Goal: Task Accomplishment & Management: Use online tool/utility

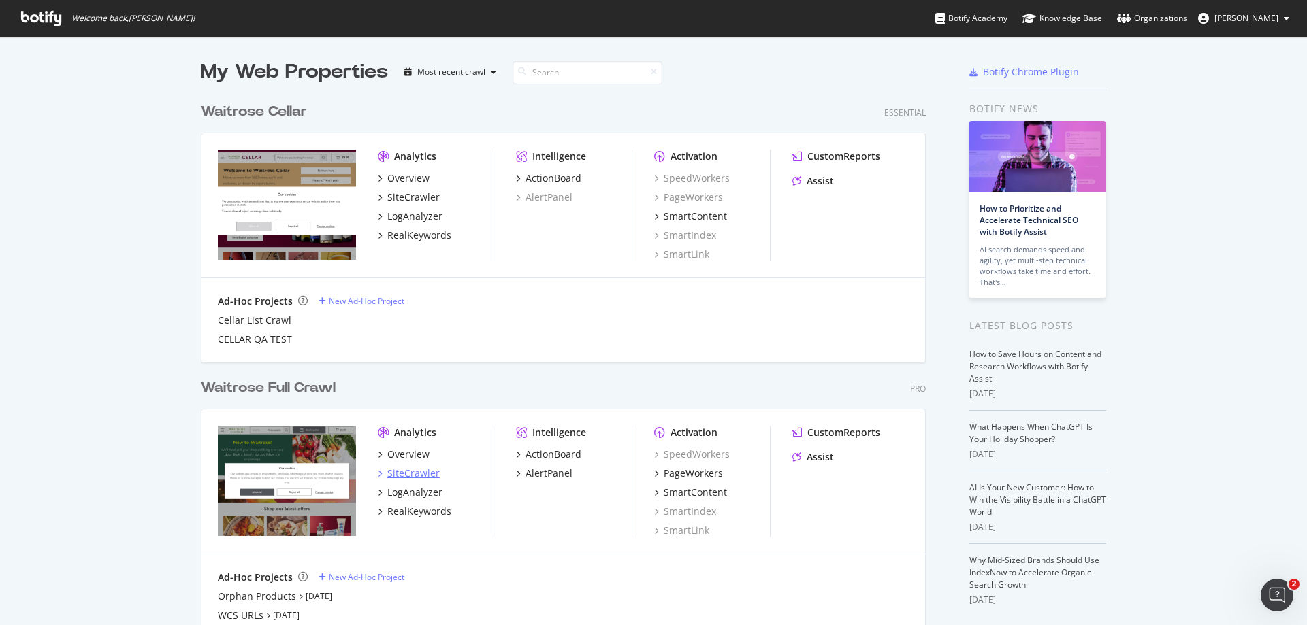
click at [404, 476] on div "SiteCrawler" at bounding box center [413, 474] width 52 height 14
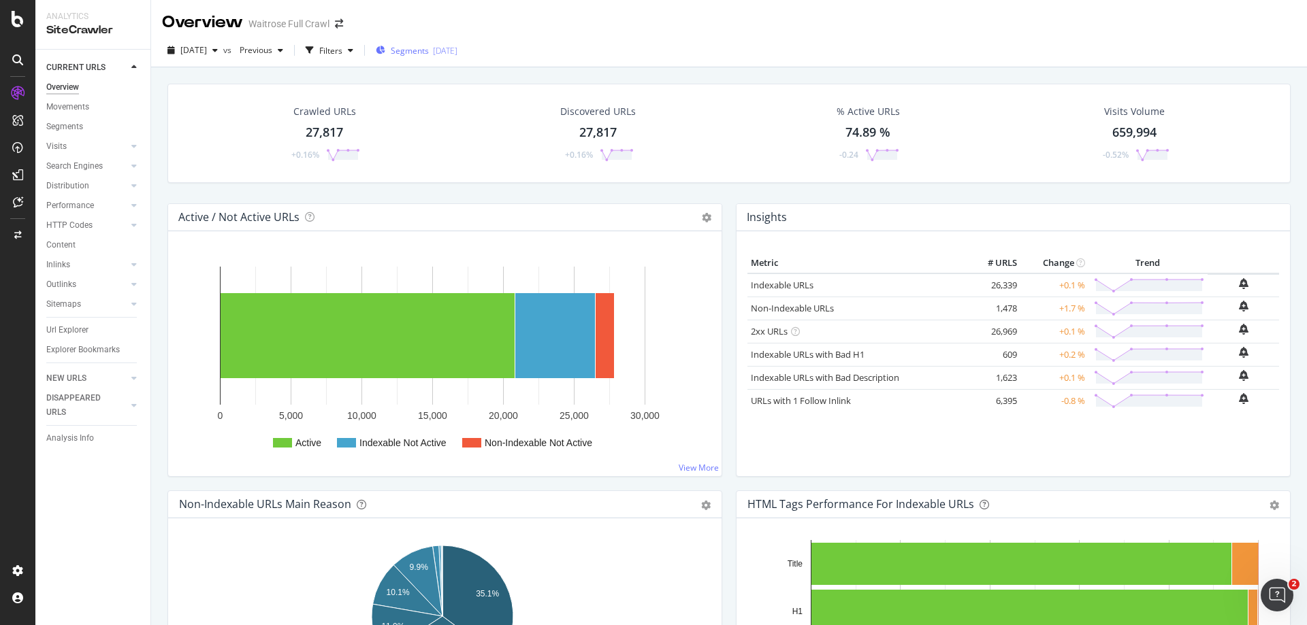
click at [428, 52] on span "Segments" at bounding box center [410, 51] width 38 height 12
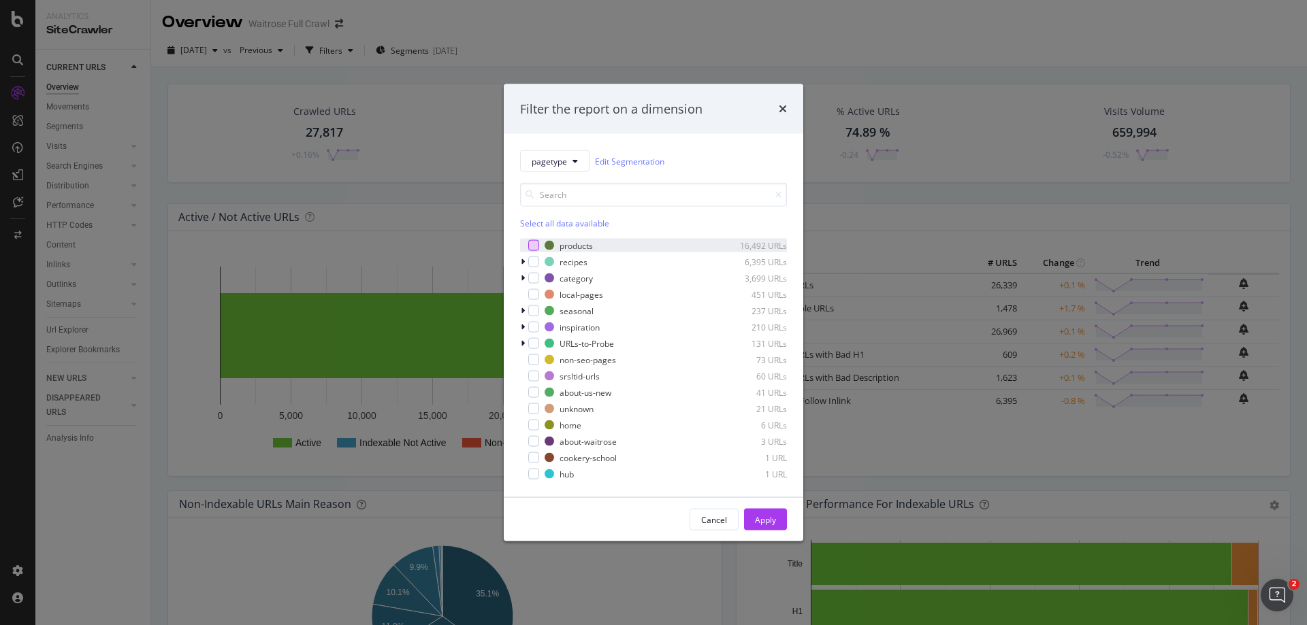
click at [534, 243] on div "modal" at bounding box center [533, 245] width 11 height 11
click at [764, 523] on div "Apply" at bounding box center [765, 520] width 21 height 12
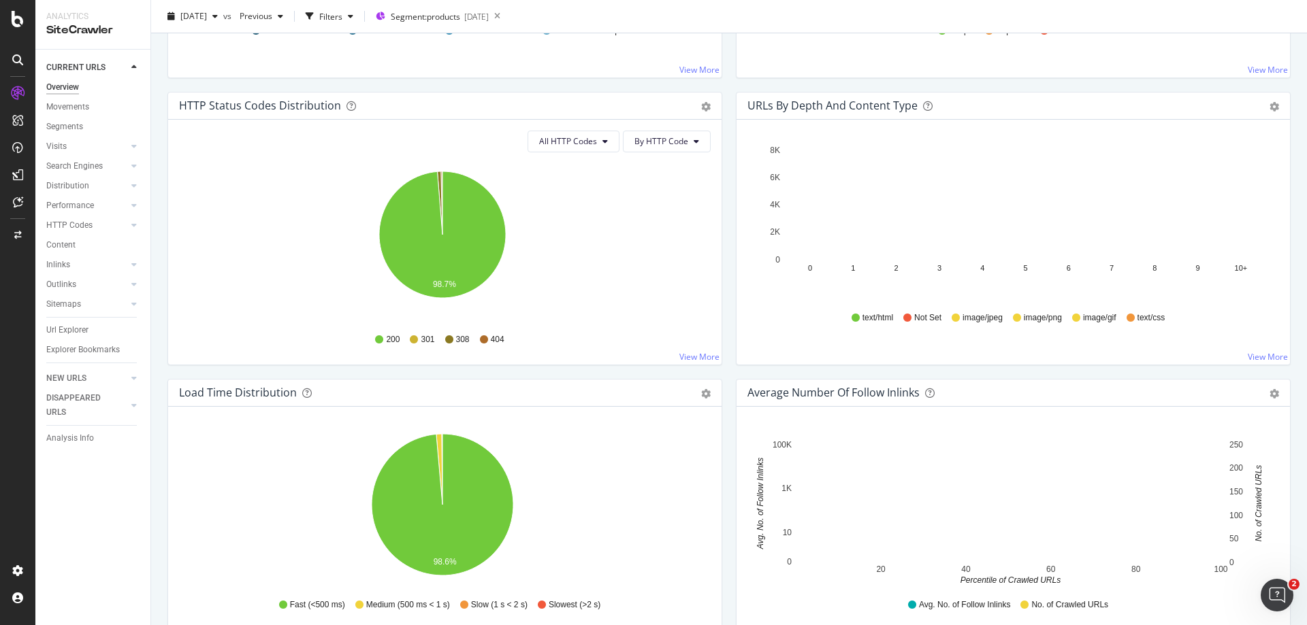
scroll to position [749, 0]
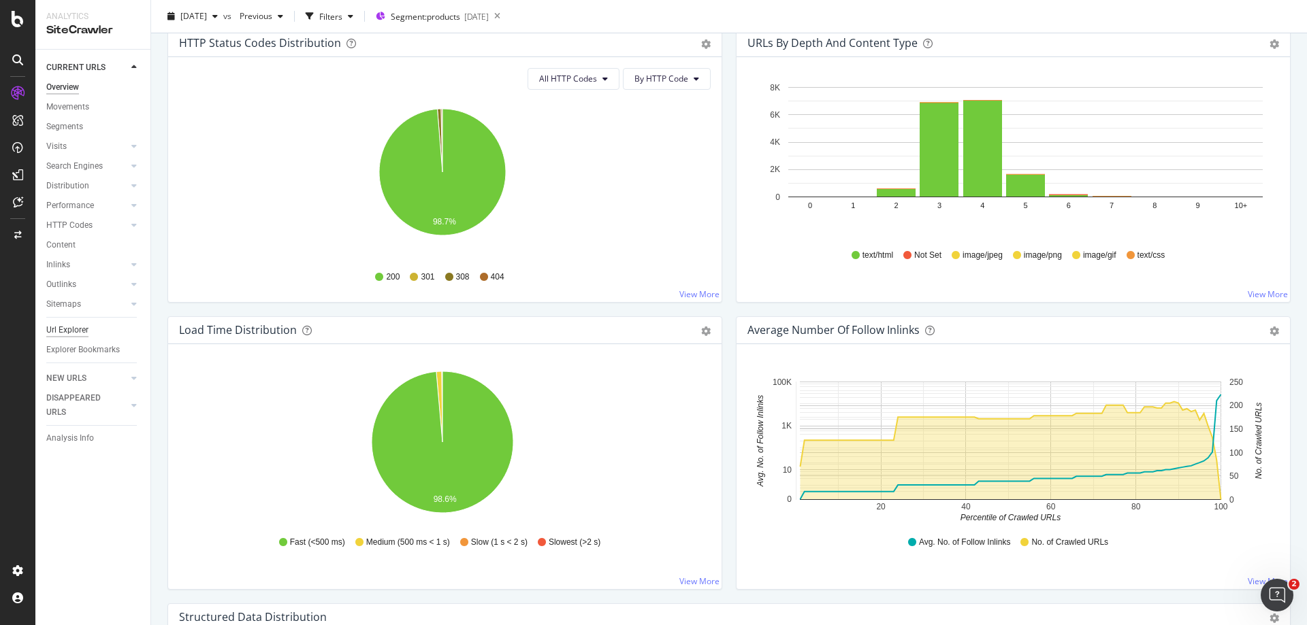
click at [52, 329] on div "Url Explorer" at bounding box center [67, 330] width 42 height 14
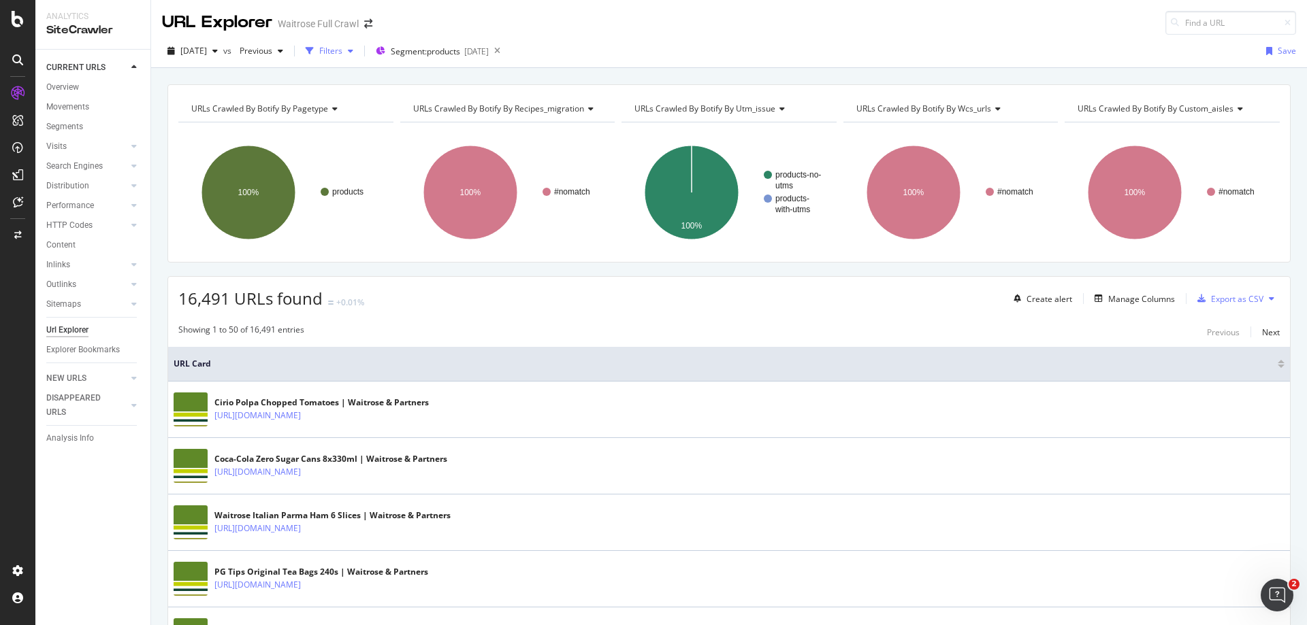
click at [319, 52] on div "button" at bounding box center [309, 51] width 19 height 19
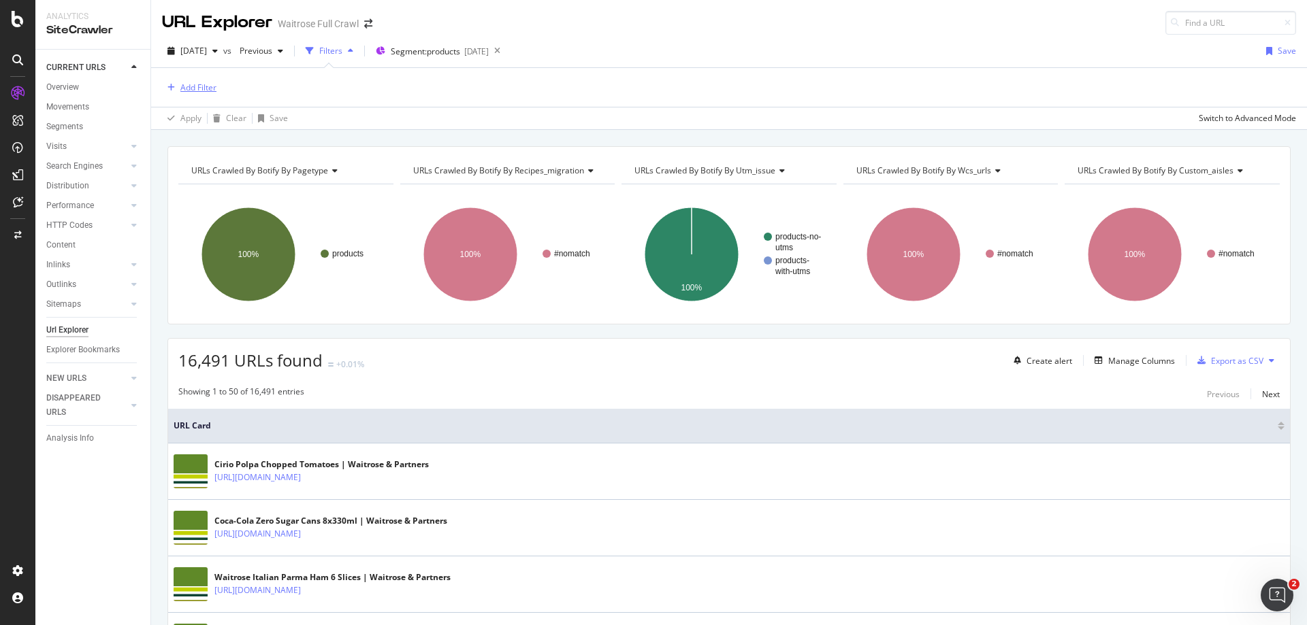
click at [189, 91] on div "Add Filter" at bounding box center [198, 88] width 36 height 12
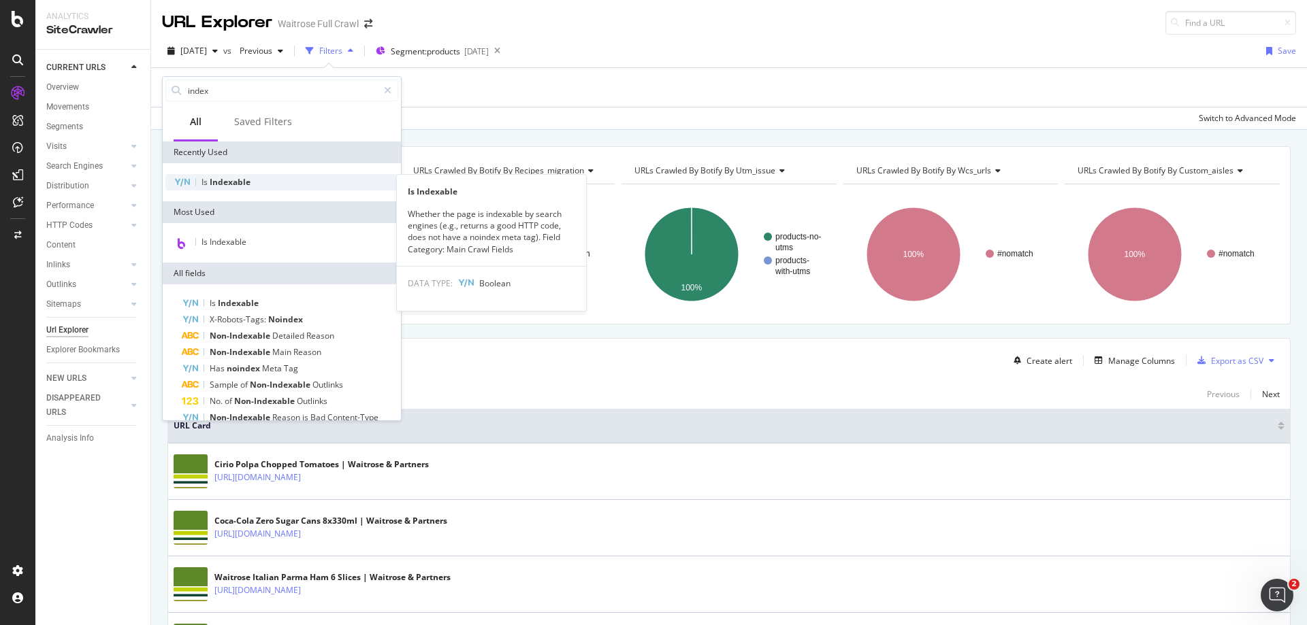
type input "index"
click at [224, 184] on span "Indexable" at bounding box center [230, 182] width 41 height 12
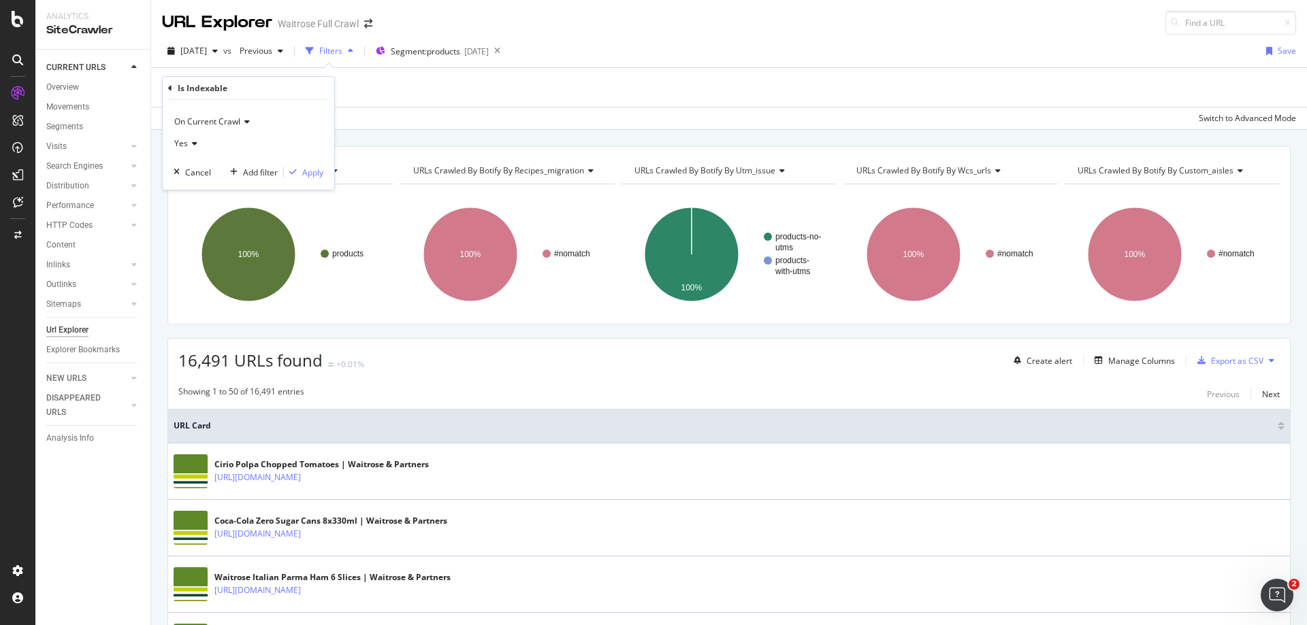
click at [179, 142] on span "Yes" at bounding box center [181, 143] width 14 height 12
click at [186, 186] on span "No" at bounding box center [185, 190] width 11 height 12
click at [167, 89] on div "Is Indexable On Current Crawl No Cancel Add filter Apply" at bounding box center [249, 133] width 172 height 113
click at [170, 89] on icon at bounding box center [170, 88] width 4 height 8
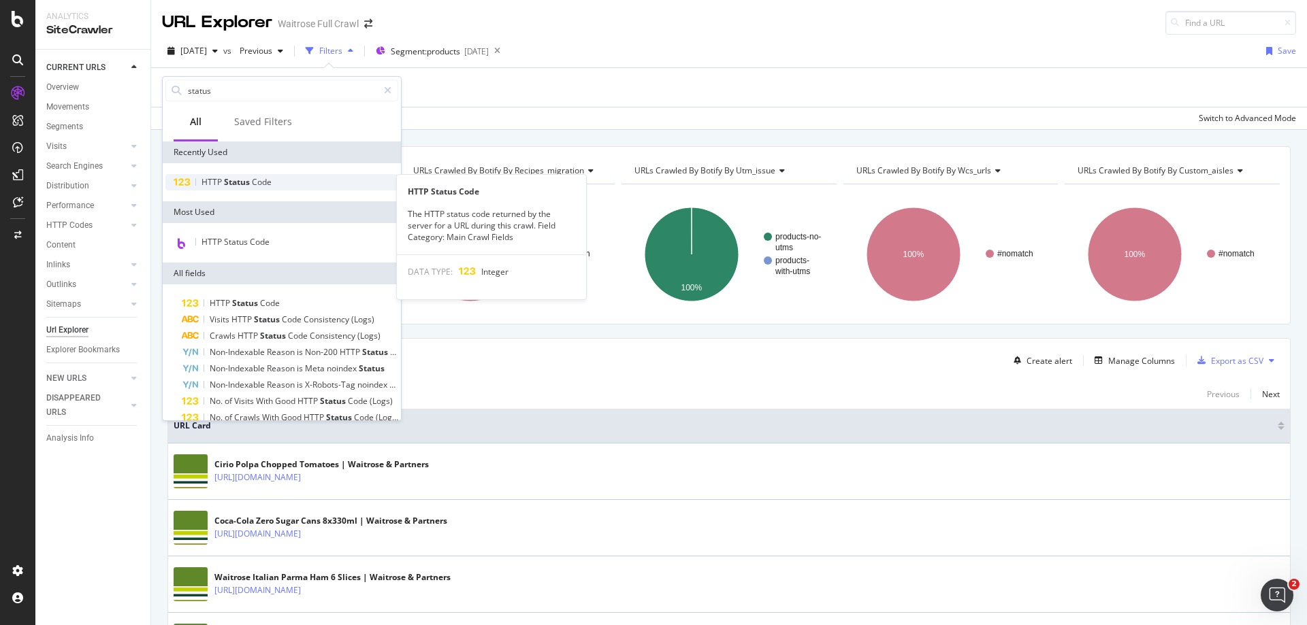
type input "status"
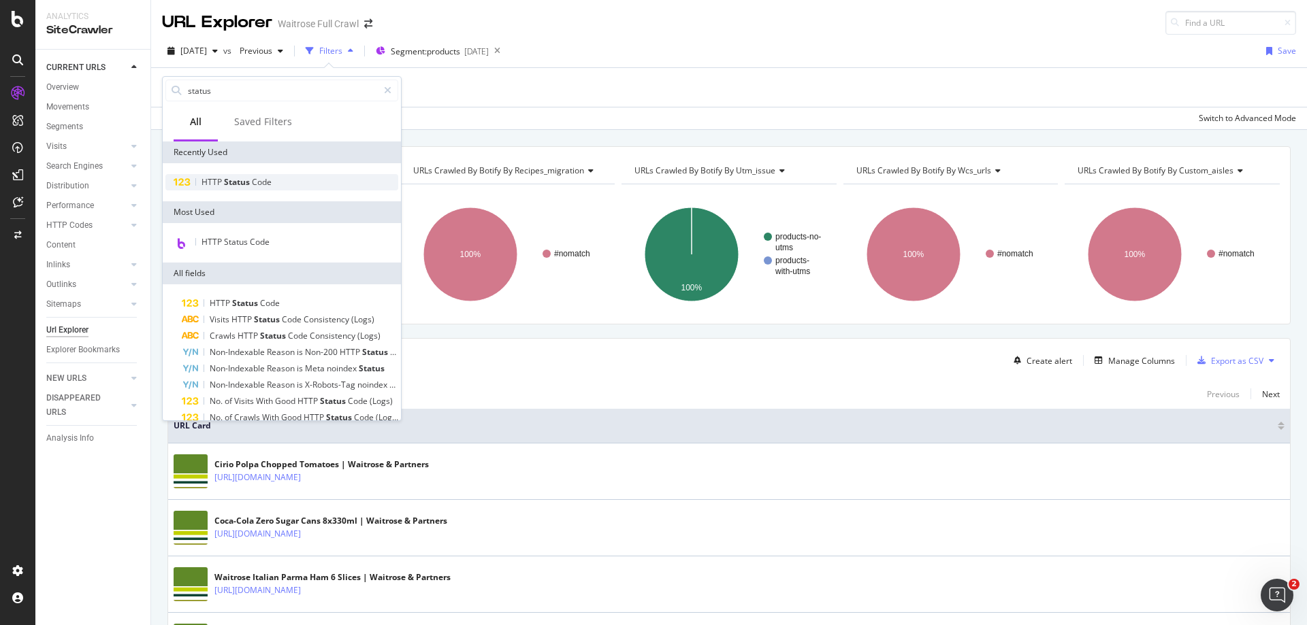
click at [252, 184] on span "Code" at bounding box center [262, 182] width 20 height 12
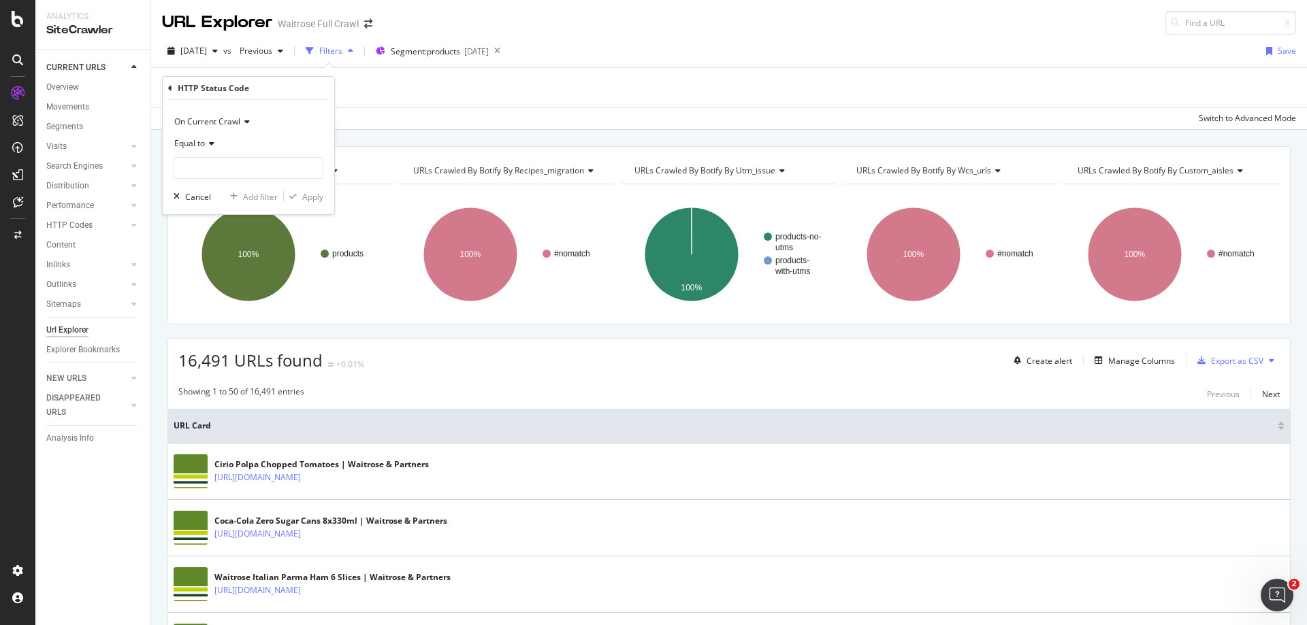
click at [201, 142] on span "Equal to" at bounding box center [189, 143] width 31 height 12
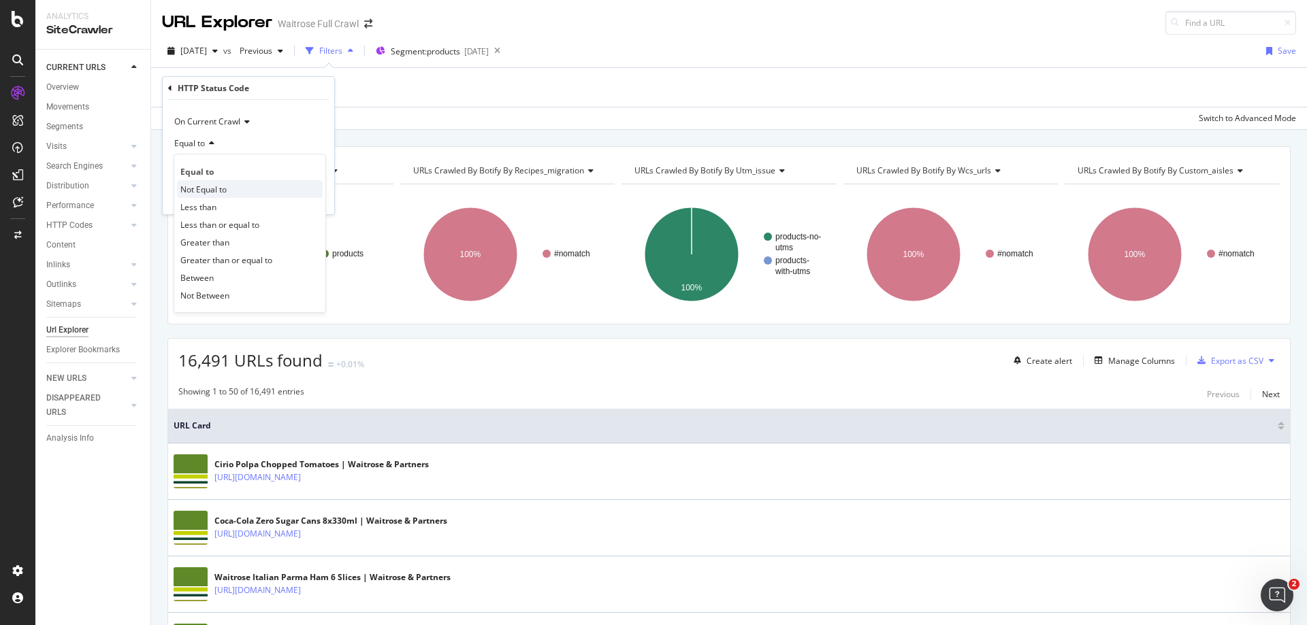
click at [208, 186] on span "Not Equal to" at bounding box center [203, 190] width 46 height 12
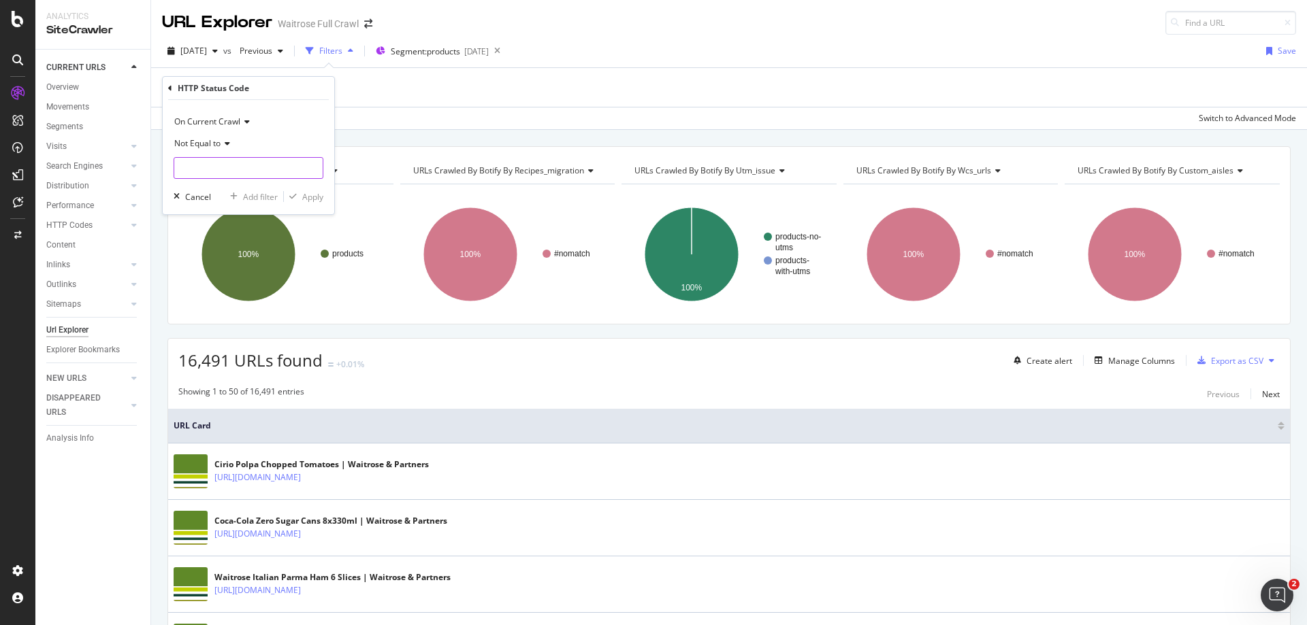
click at [208, 169] on input "number" at bounding box center [249, 168] width 150 height 22
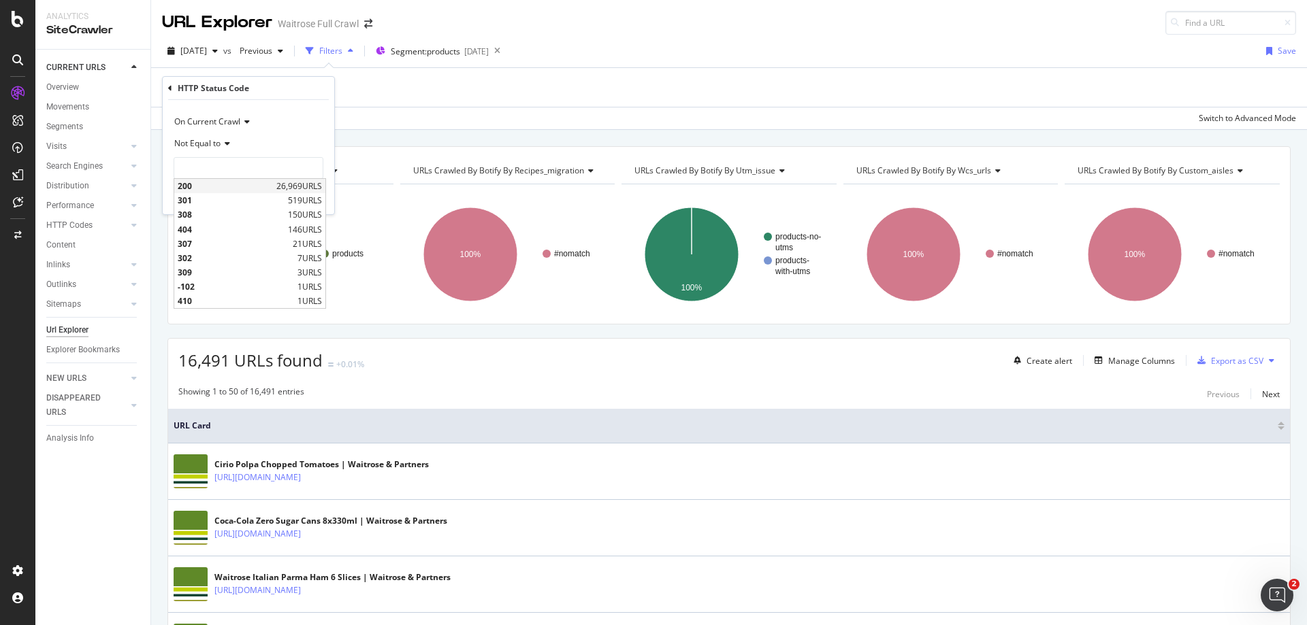
click at [203, 184] on span "200" at bounding box center [225, 186] width 95 height 12
type input "200"
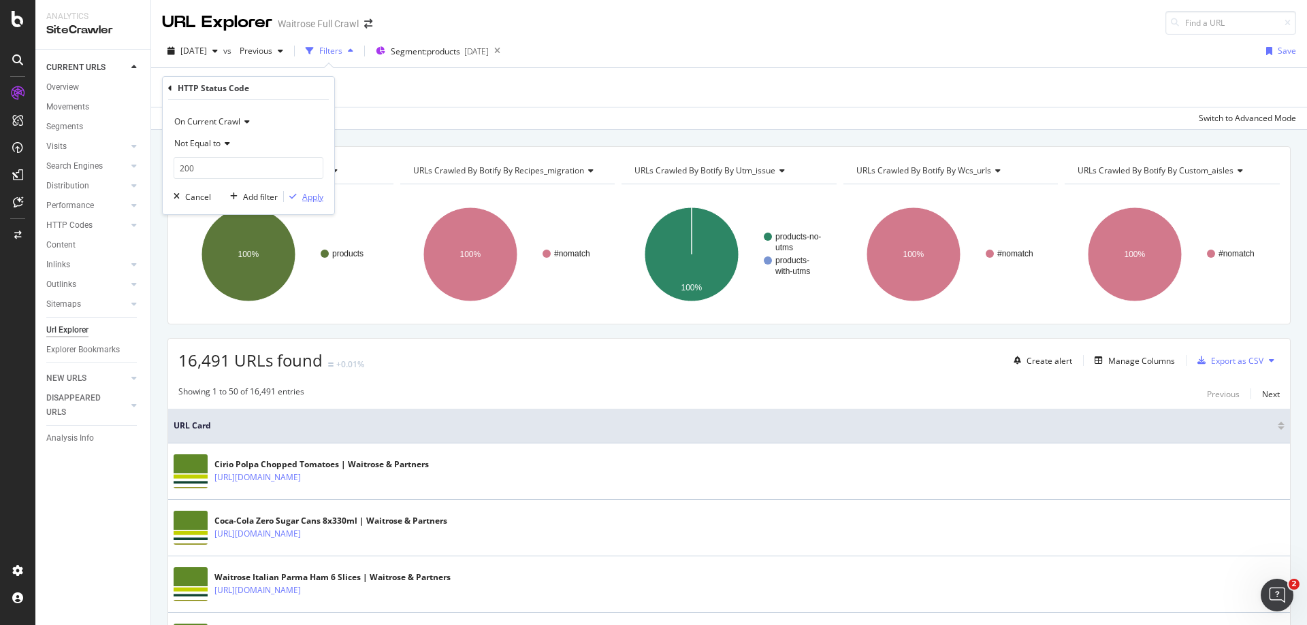
click at [300, 201] on div "button" at bounding box center [293, 197] width 18 height 8
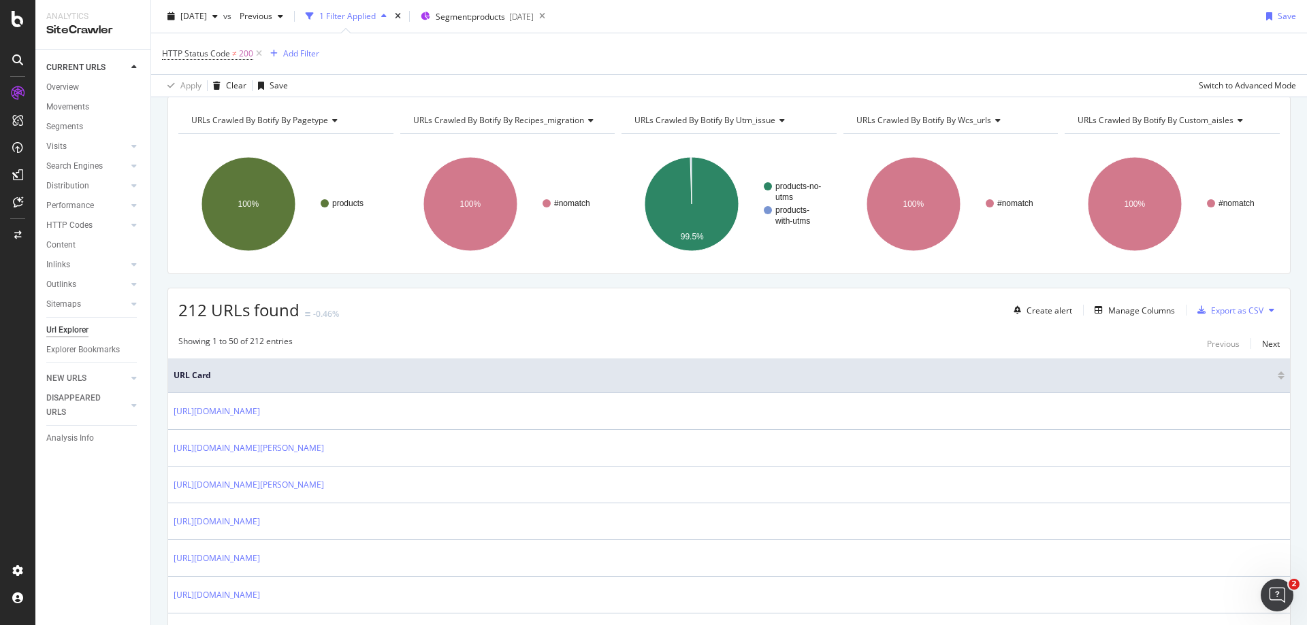
scroll to position [68, 0]
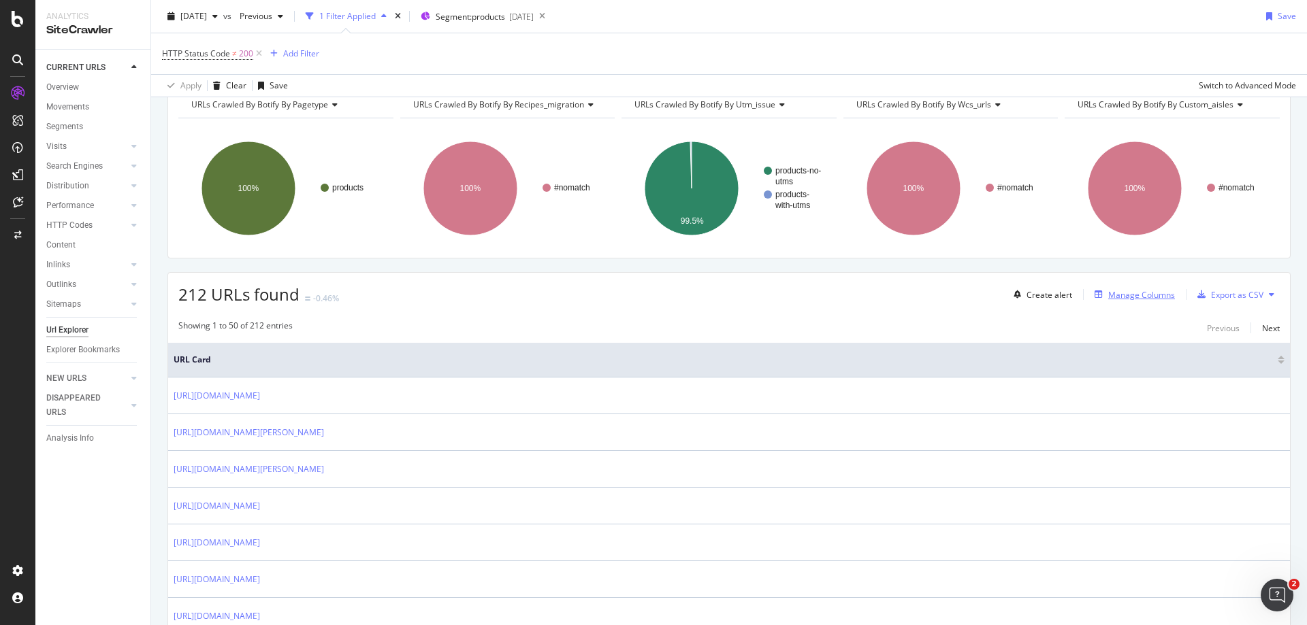
click at [1133, 298] on div "Manage Columns" at bounding box center [1141, 295] width 67 height 12
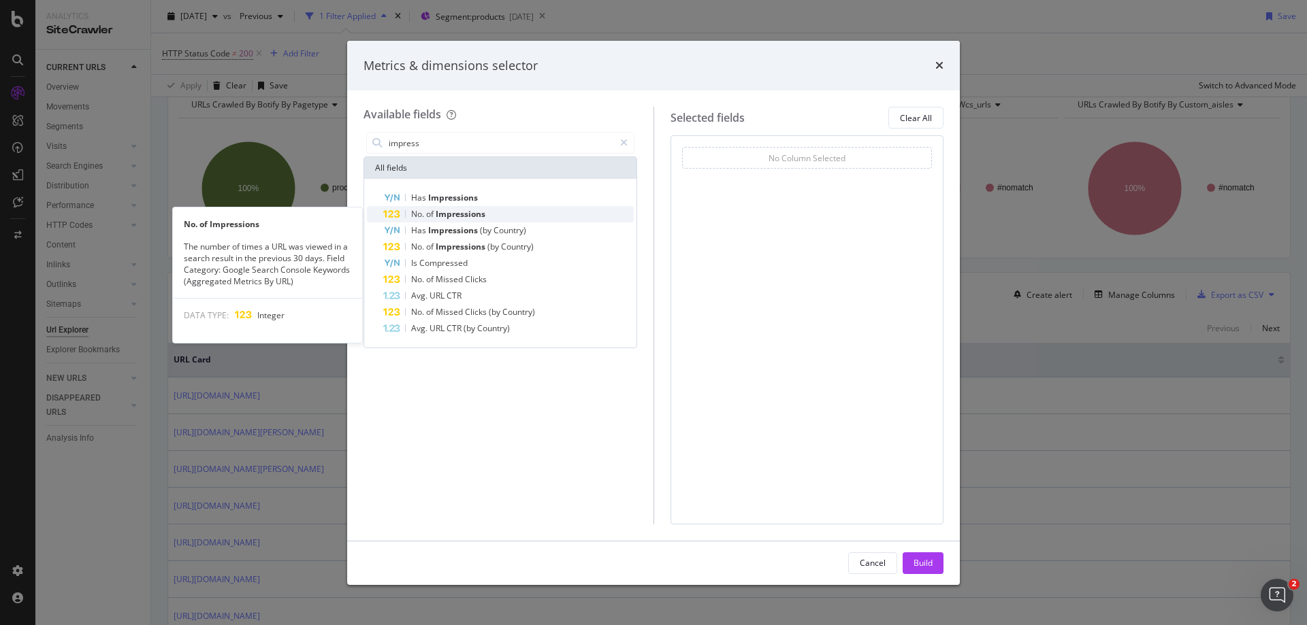
type input "impress"
click at [446, 214] on span "Impressions" at bounding box center [461, 214] width 50 height 12
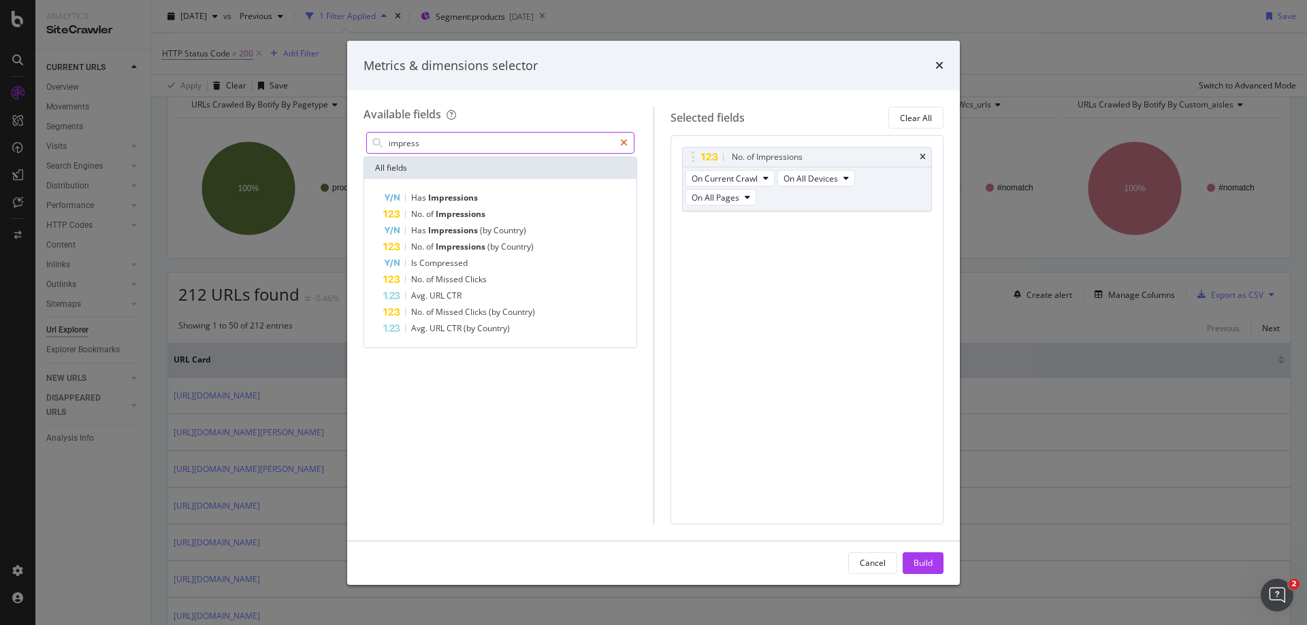
click at [621, 142] on icon "modal" at bounding box center [623, 143] width 7 height 10
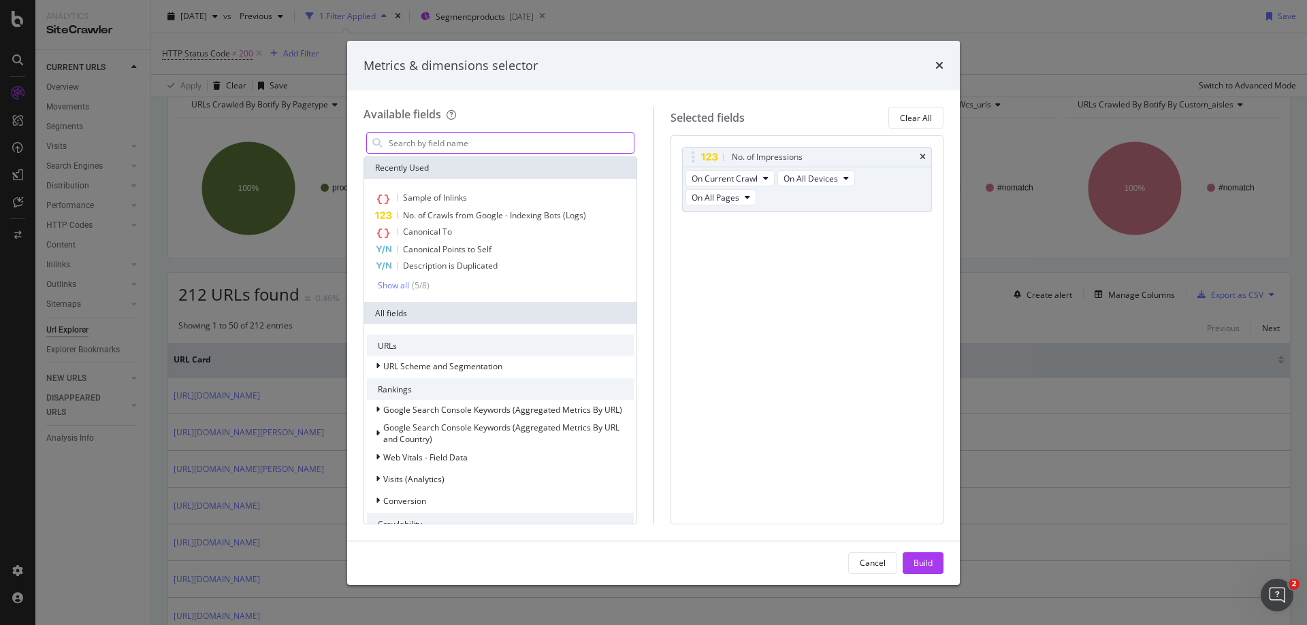
click at [502, 142] on input "modal" at bounding box center [510, 143] width 246 height 20
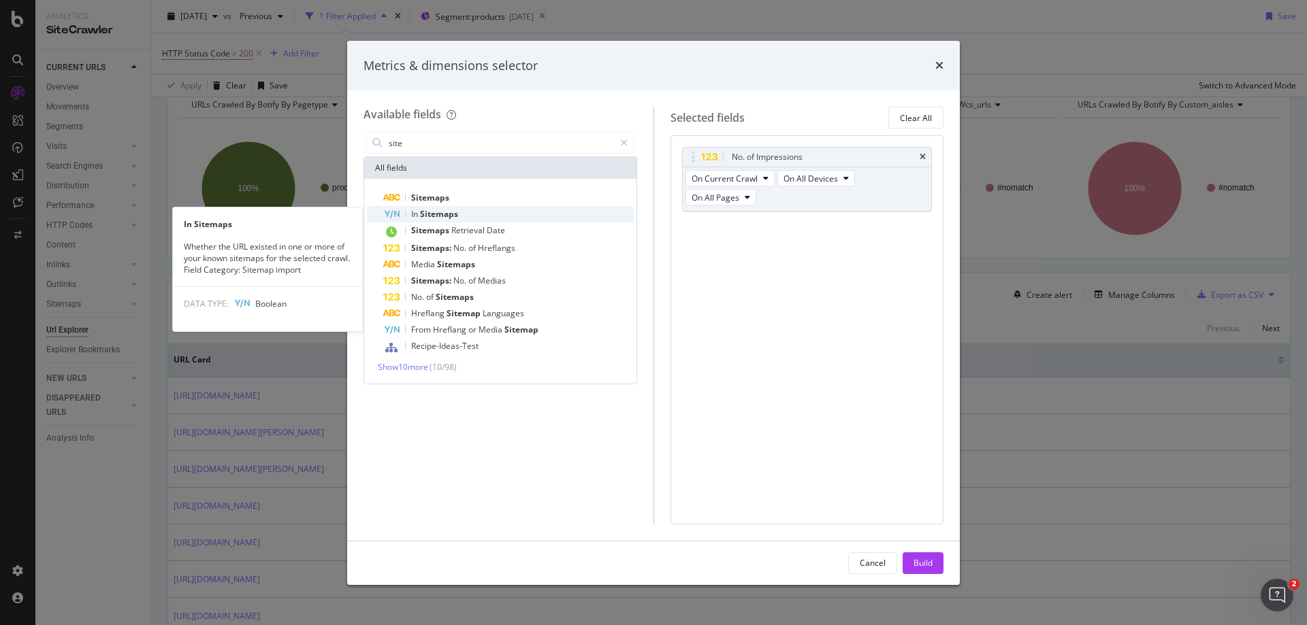
click at [450, 214] on span "Sitemaps" at bounding box center [439, 214] width 38 height 12
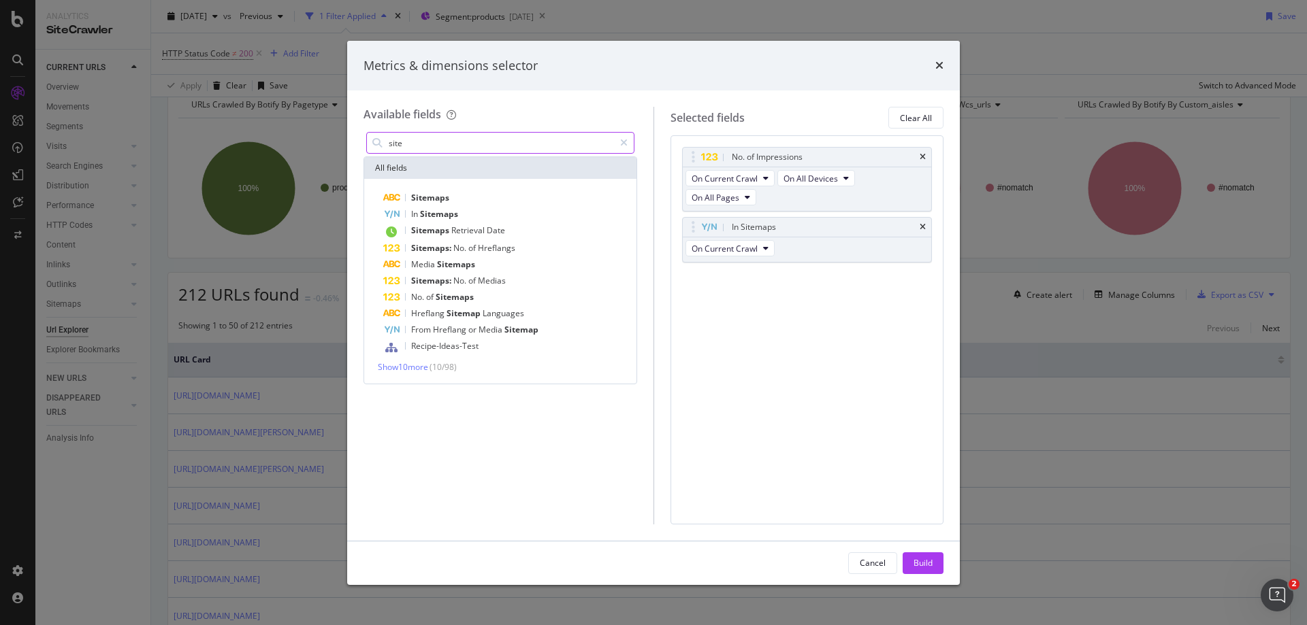
click at [434, 138] on input "site" at bounding box center [500, 143] width 227 height 20
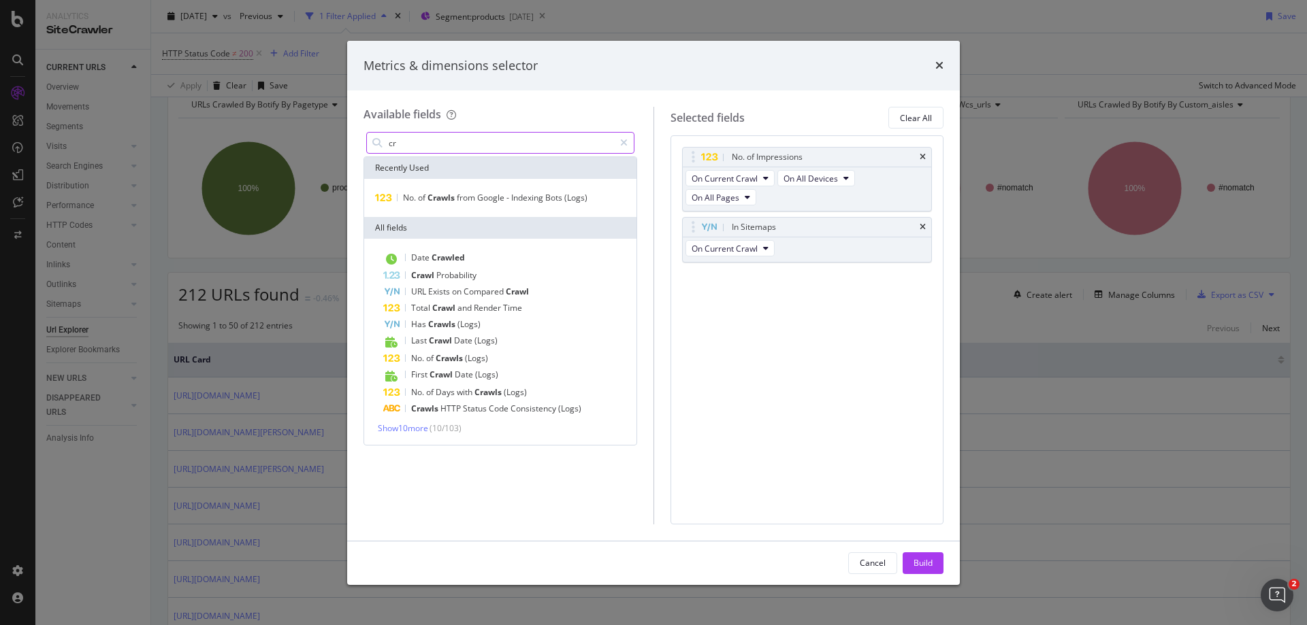
type input "c"
drag, startPoint x: 427, startPoint y: 142, endPoint x: 291, endPoint y: 137, distance: 136.2
click at [291, 137] on div "Metrics & dimensions selector Available fields inlink Recently Used Sample of I…" at bounding box center [653, 312] width 1307 height 625
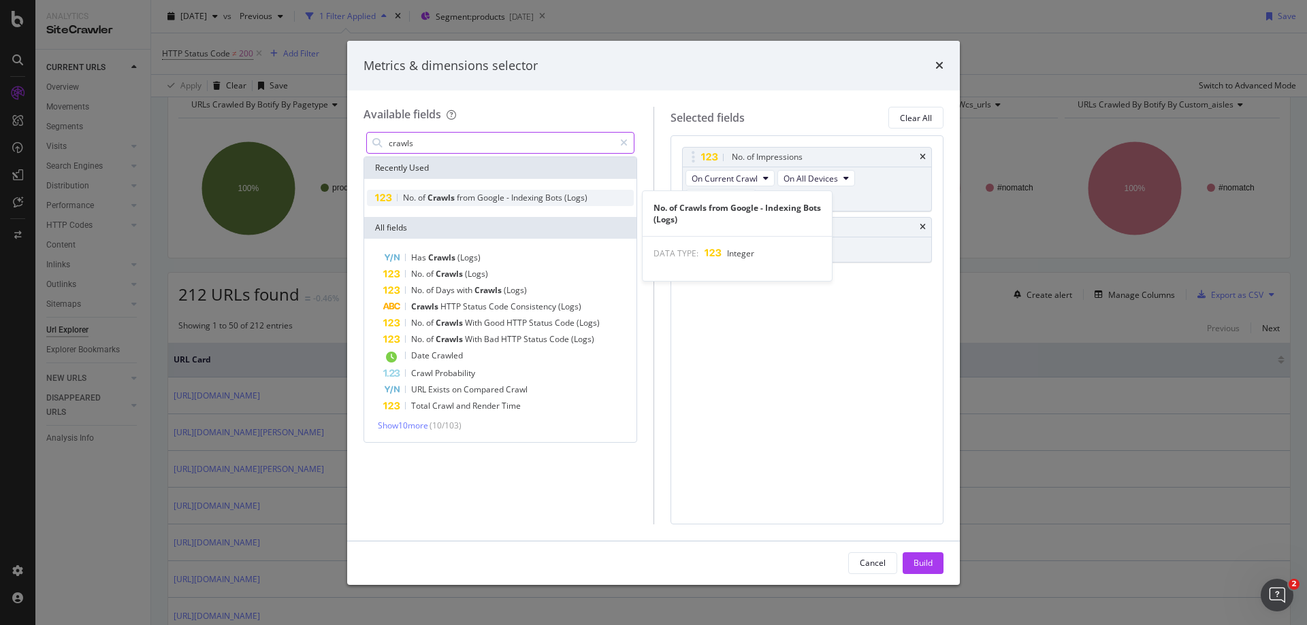
type input "crawls"
click at [544, 197] on span "Indexing" at bounding box center [528, 198] width 34 height 12
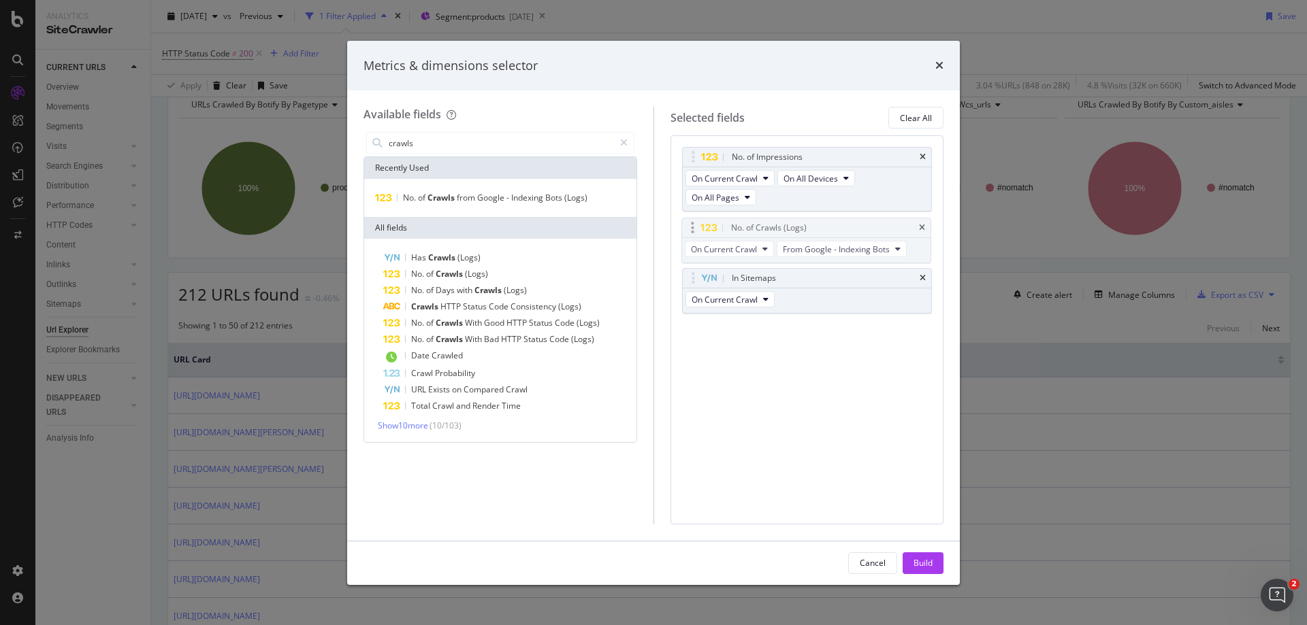
drag, startPoint x: 691, startPoint y: 277, endPoint x: 690, endPoint y: 227, distance: 50.4
click at [690, 227] on body "Analytics SiteCrawler CURRENT URLS Overview Movements Segments Visits Analysis …" at bounding box center [653, 312] width 1307 height 625
click at [932, 560] on div "Build" at bounding box center [922, 563] width 19 height 12
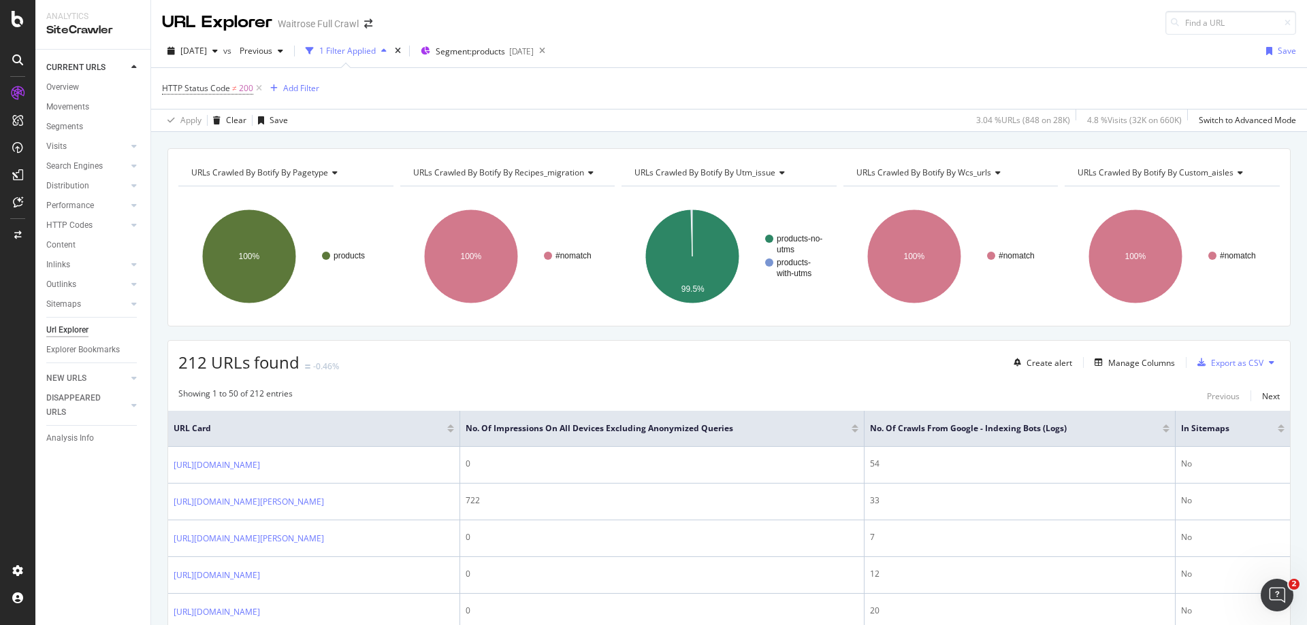
click at [1169, 433] on div at bounding box center [1165, 430] width 7 height 3
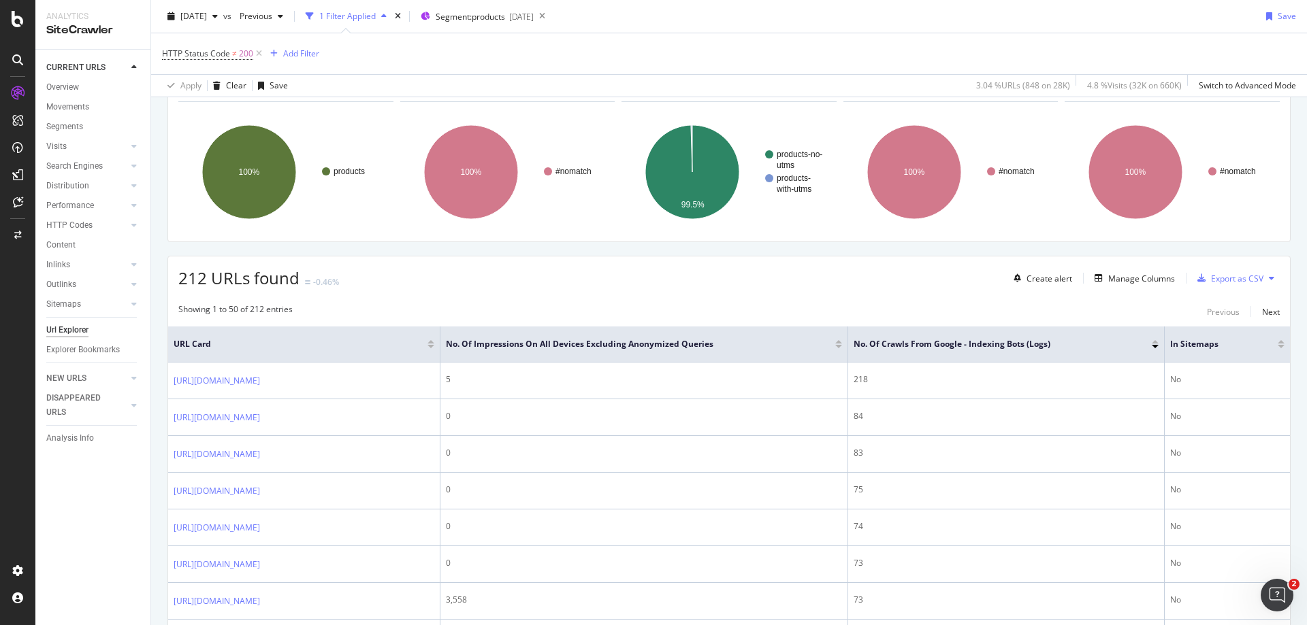
scroll to position [84, 0]
click at [1136, 277] on div "Manage Columns" at bounding box center [1141, 280] width 67 height 12
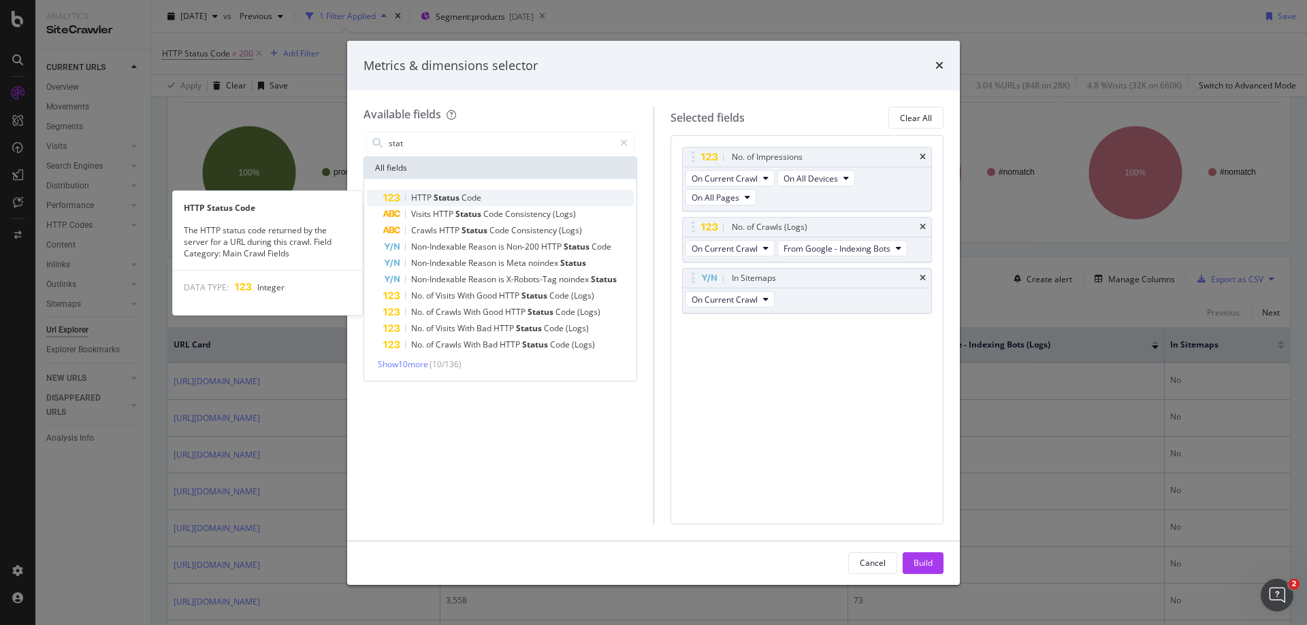
type input "stat"
click at [479, 204] on div "HTTP Status Code" at bounding box center [508, 198] width 250 height 16
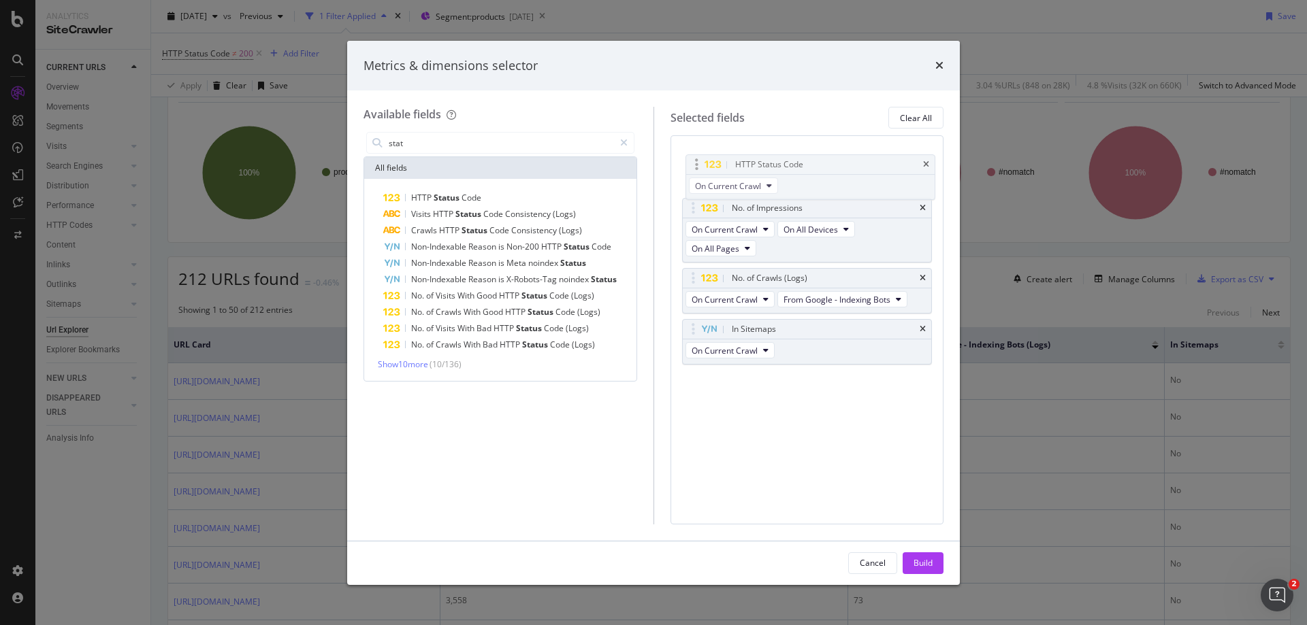
drag, startPoint x: 696, startPoint y: 332, endPoint x: 699, endPoint y: 165, distance: 167.5
click at [699, 165] on body "Analytics SiteCrawler CURRENT URLS Overview Movements Segments Visits Analysis …" at bounding box center [653, 312] width 1307 height 625
click at [926, 562] on div "Build" at bounding box center [922, 563] width 19 height 12
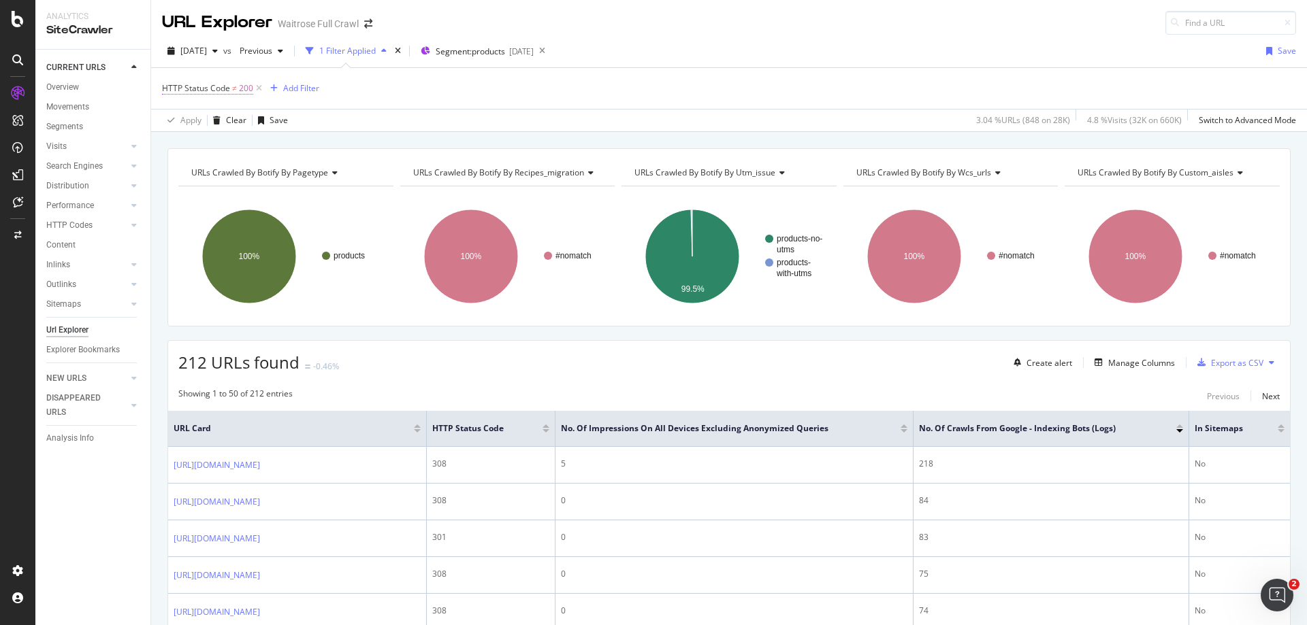
click at [231, 88] on span "HTTP Status Code ≠ 200" at bounding box center [207, 88] width 91 height 12
click at [218, 142] on span "Not Equal to" at bounding box center [197, 142] width 46 height 12
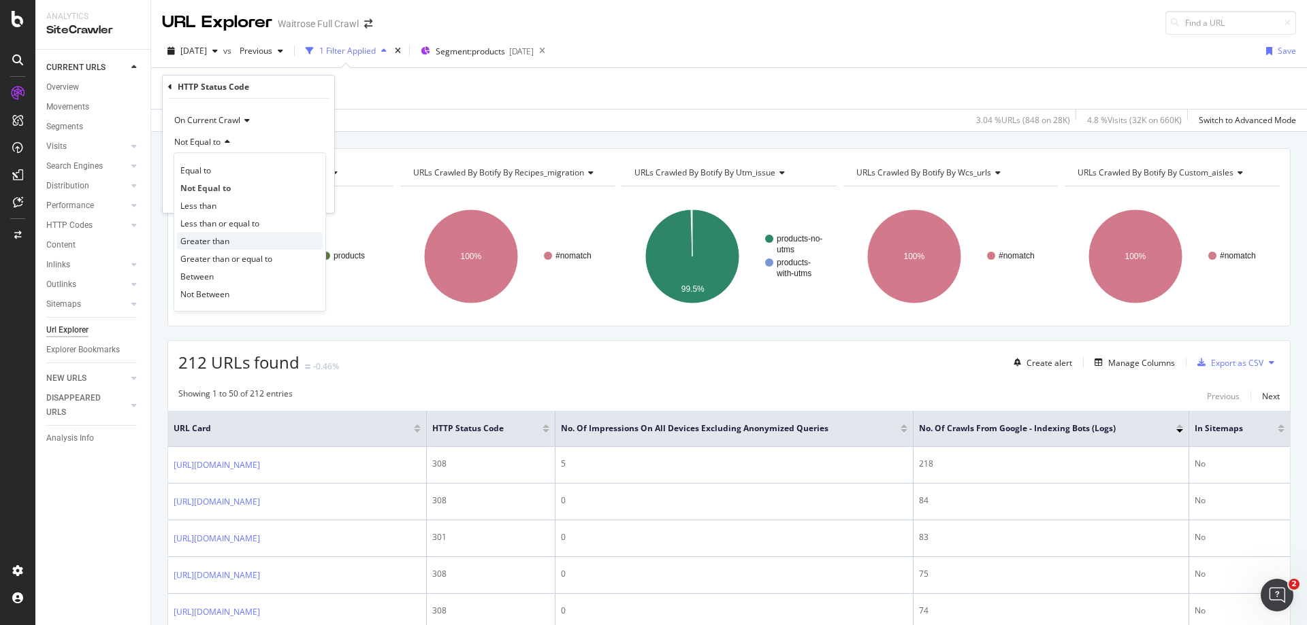
click at [214, 242] on span "Greater than" at bounding box center [204, 241] width 49 height 12
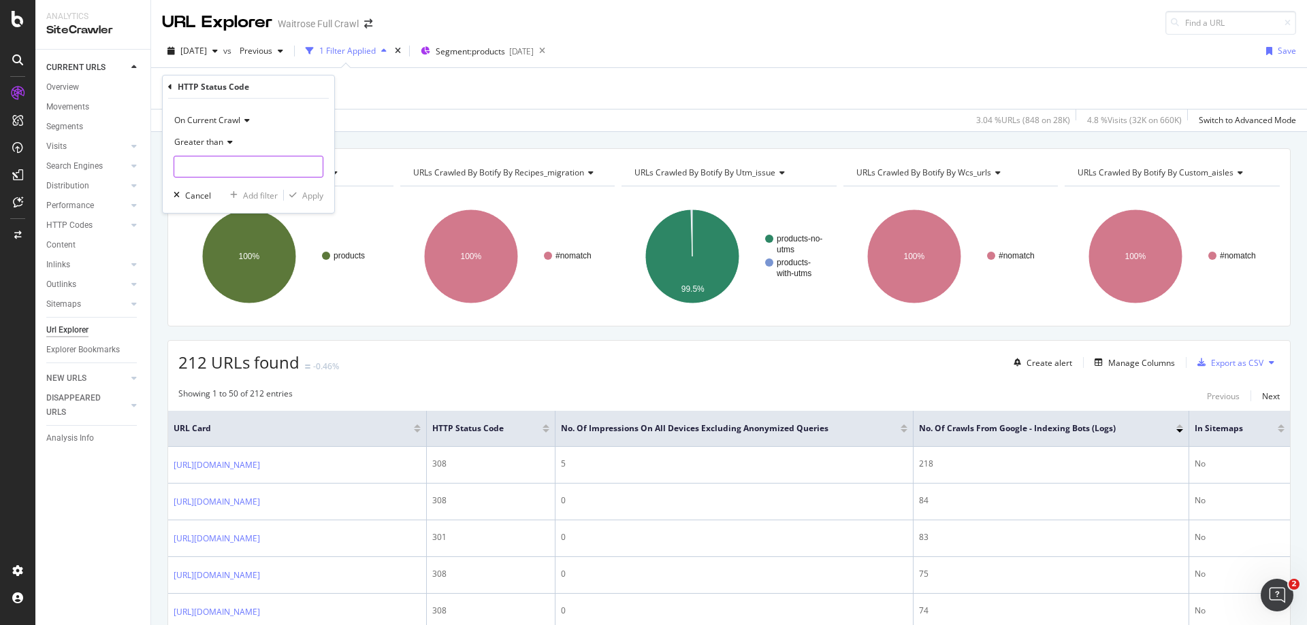
click at [197, 174] on input "number" at bounding box center [249, 167] width 150 height 22
type input "200"
click at [309, 195] on div "Apply" at bounding box center [312, 196] width 21 height 12
click at [245, 85] on span "200" at bounding box center [246, 88] width 14 height 19
click at [246, 174] on input "200" at bounding box center [249, 167] width 150 height 22
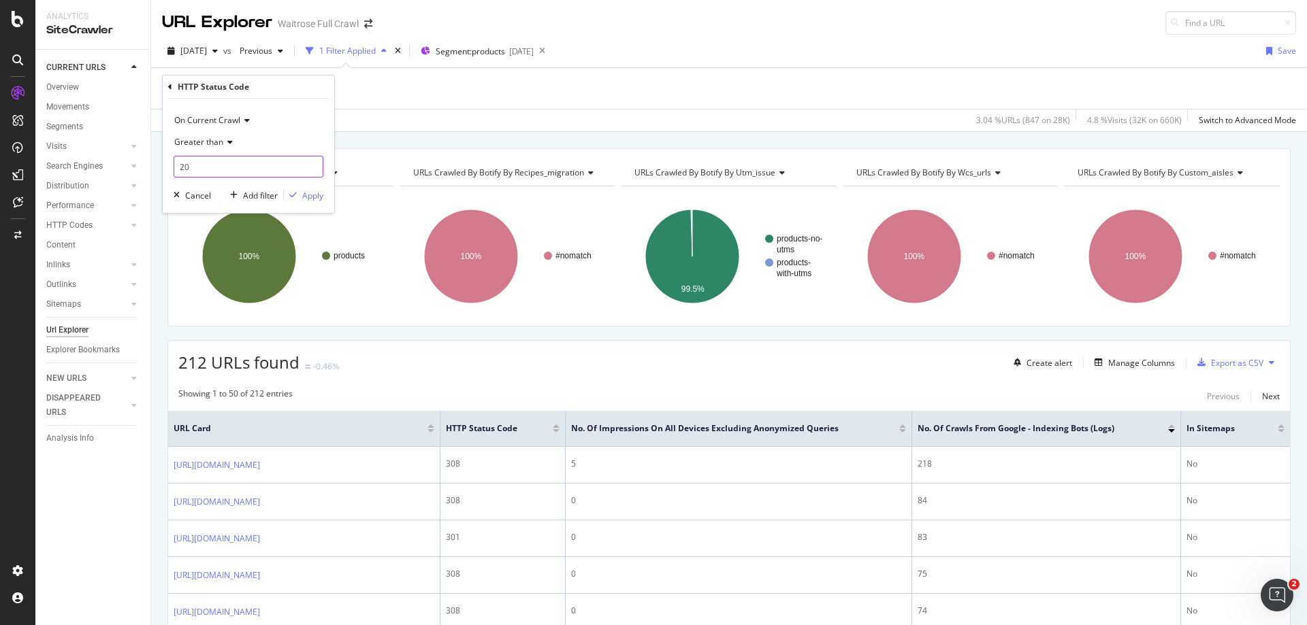
type input "2"
type input "399"
click at [312, 196] on div "Apply" at bounding box center [312, 196] width 21 height 12
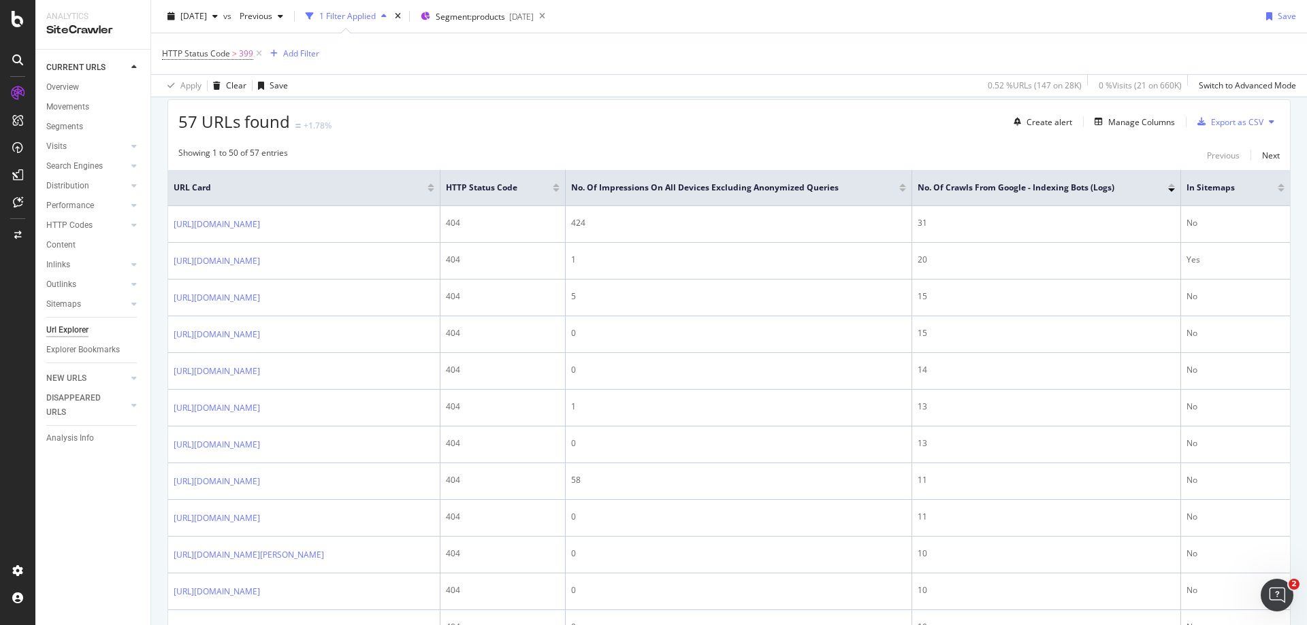
scroll to position [233, 0]
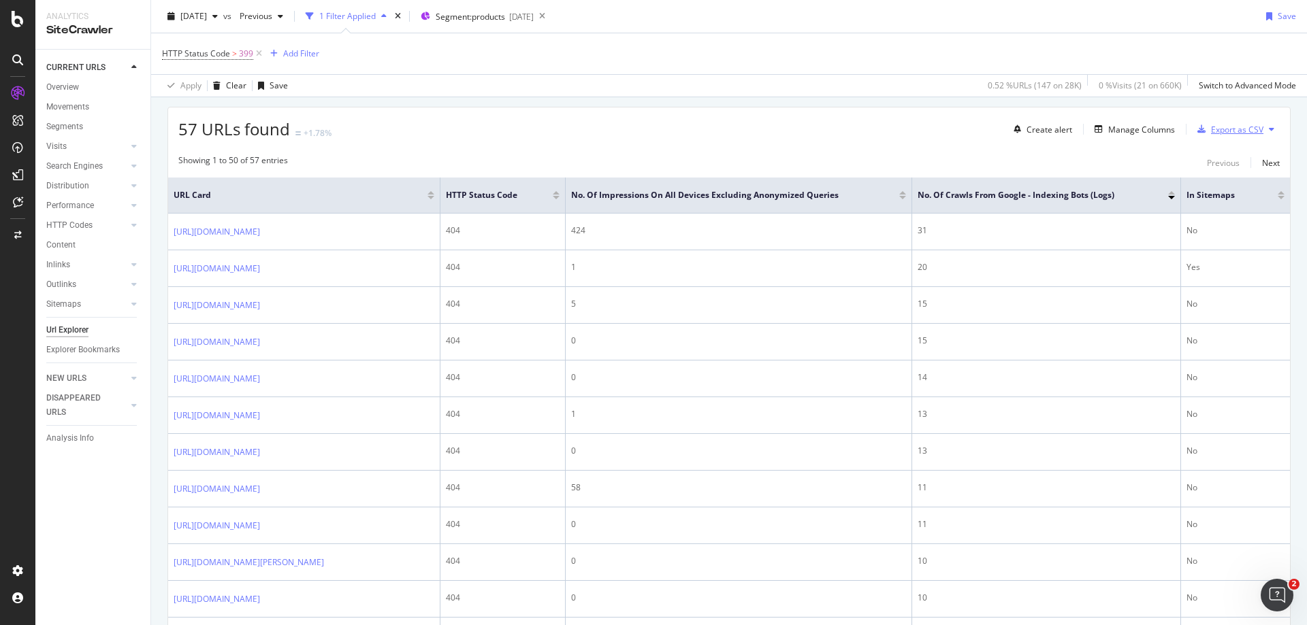
click at [1217, 129] on div "Export as CSV" at bounding box center [1237, 130] width 52 height 12
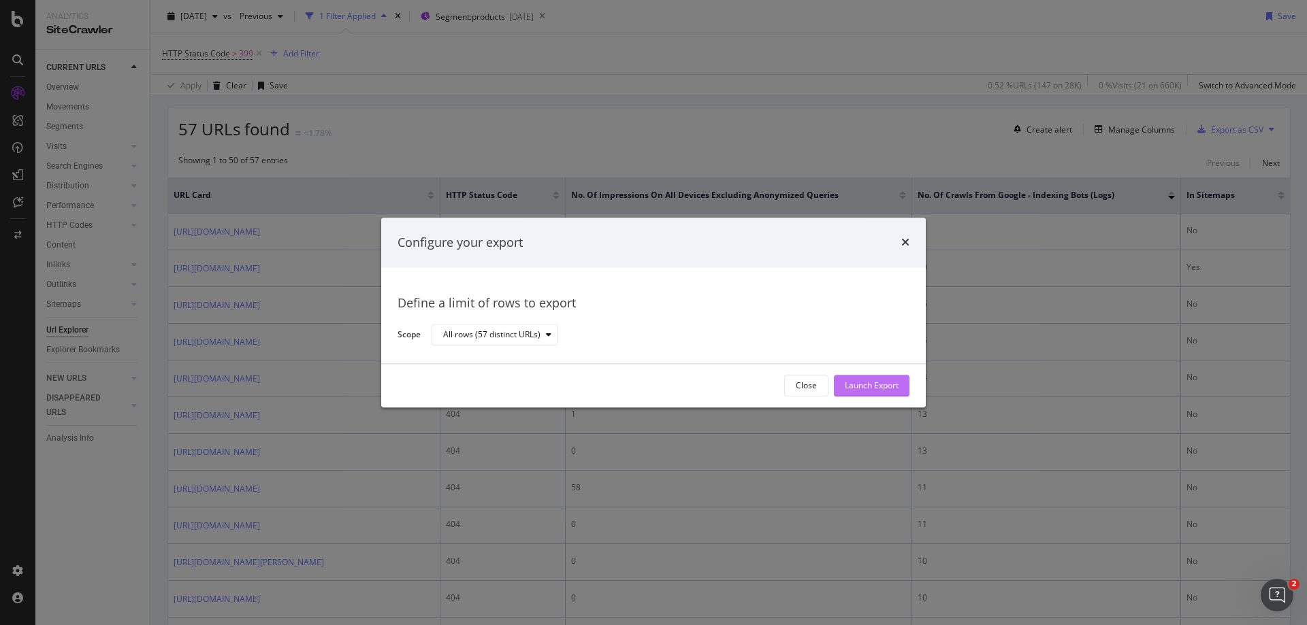
click at [886, 385] on div "Launch Export" at bounding box center [872, 386] width 54 height 12
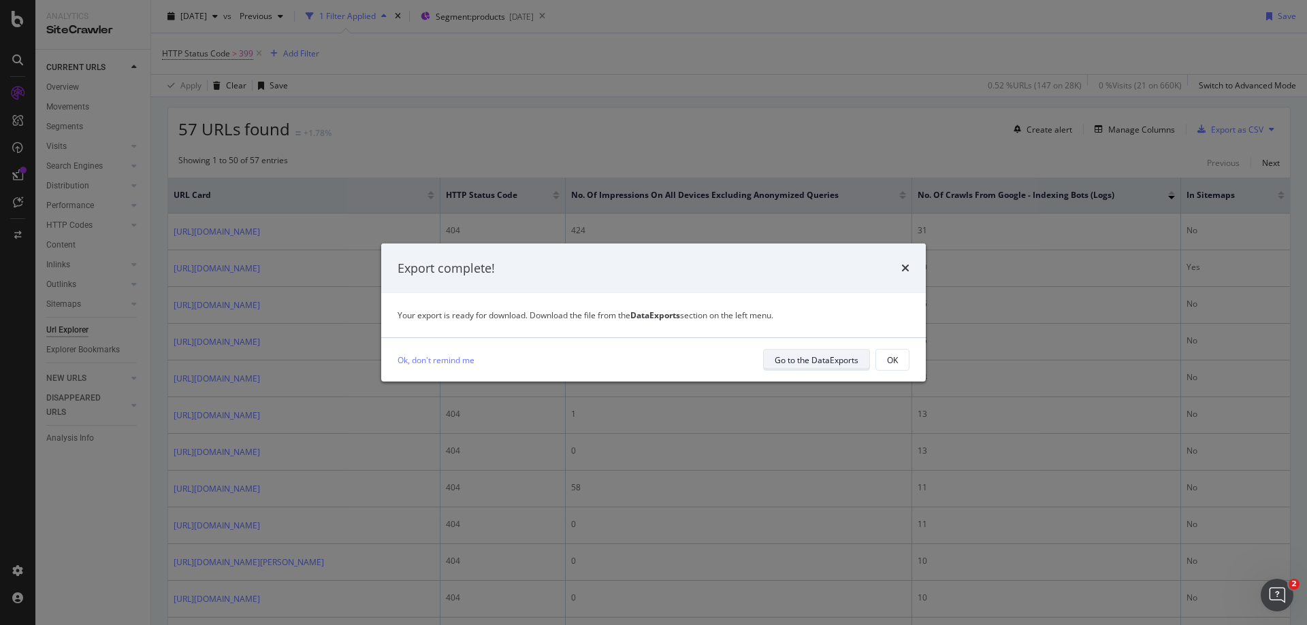
click at [817, 367] on div "Go to the DataExports" at bounding box center [817, 360] width 84 height 19
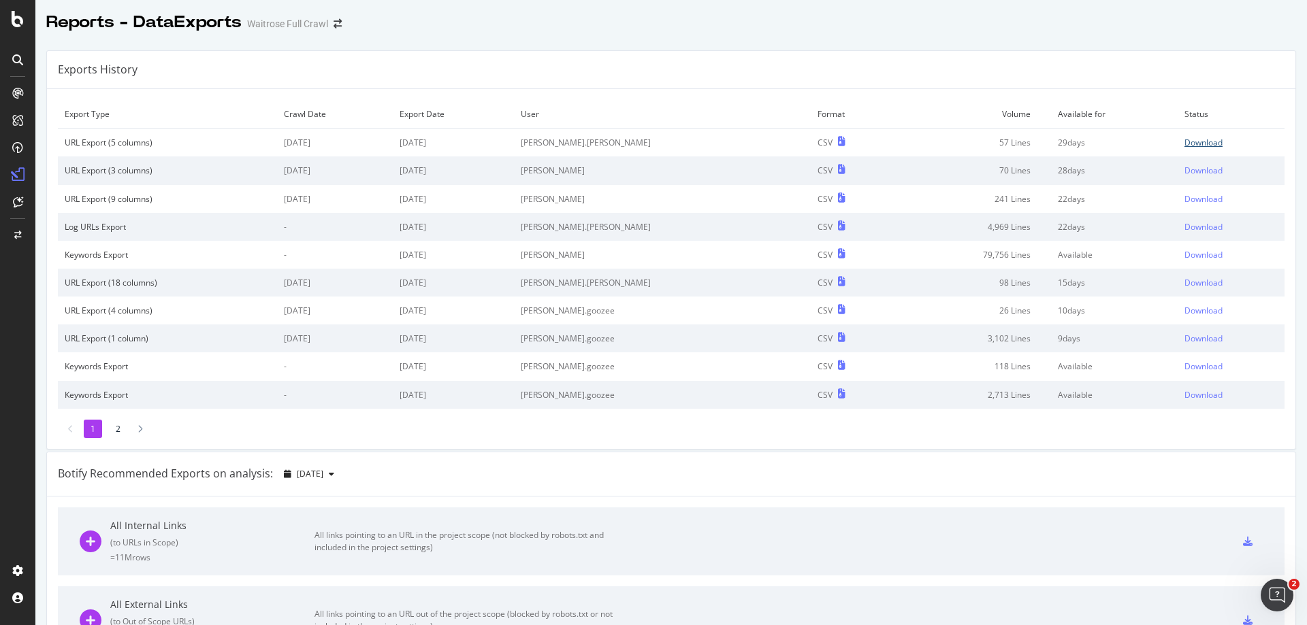
click at [1184, 145] on div "Download" at bounding box center [1203, 143] width 38 height 12
